Goal: Find specific page/section: Find specific page/section

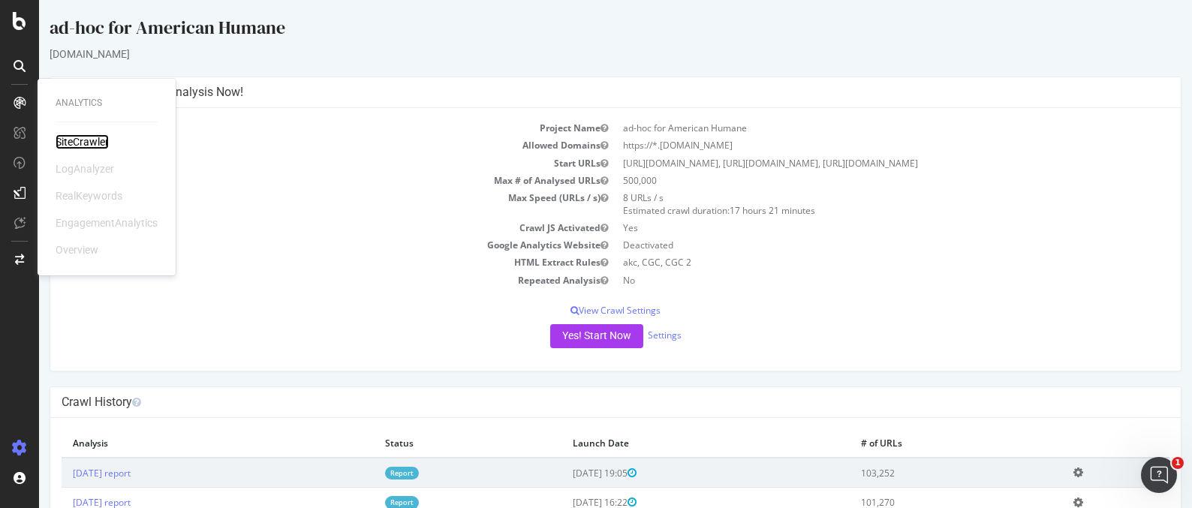
click at [66, 139] on div "SiteCrawler" at bounding box center [82, 141] width 53 height 15
